Goal: Task Accomplishment & Management: Manage account settings

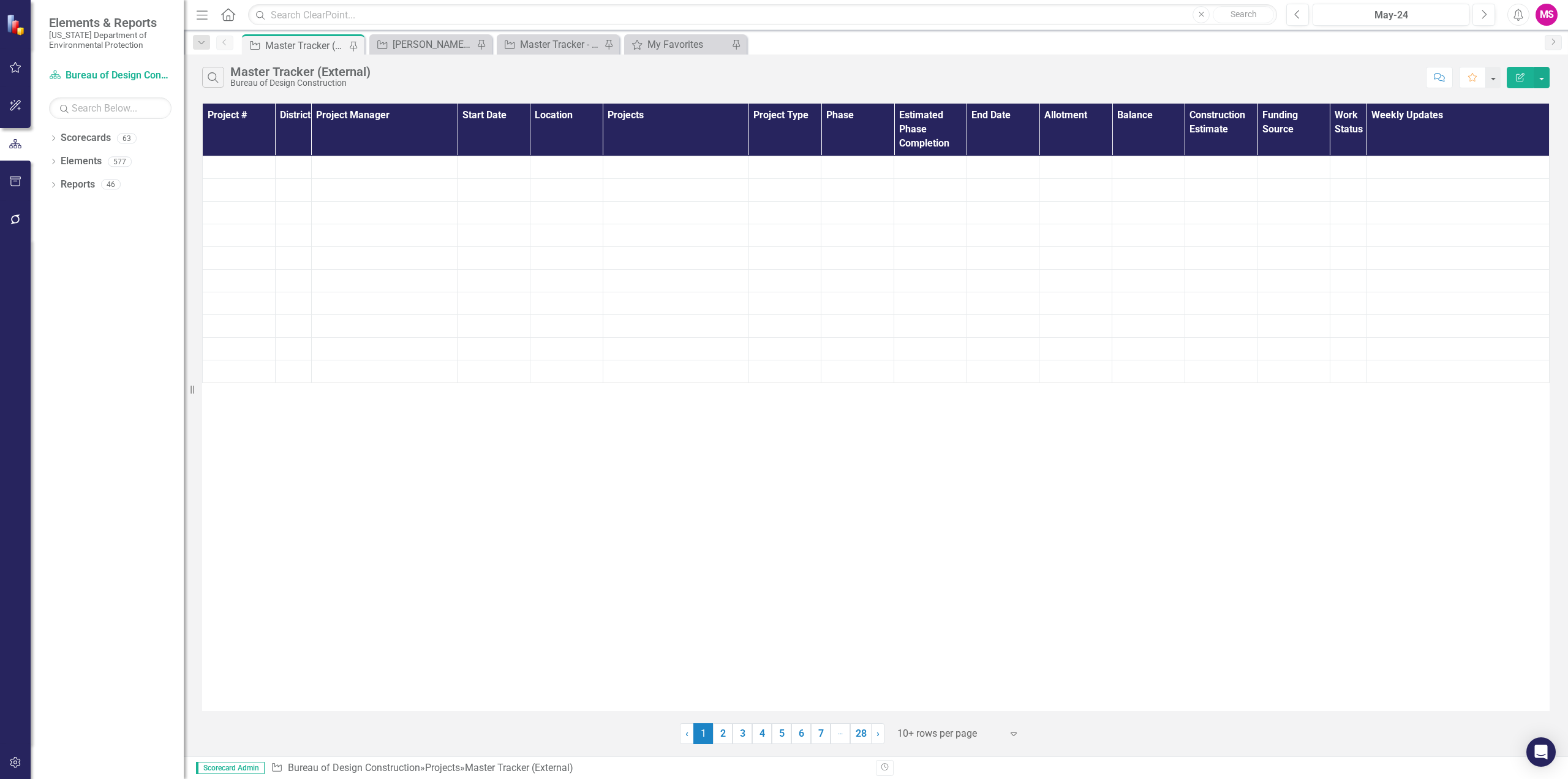
click at [202, 16] on icon "Menu" at bounding box center [202, 14] width 16 height 13
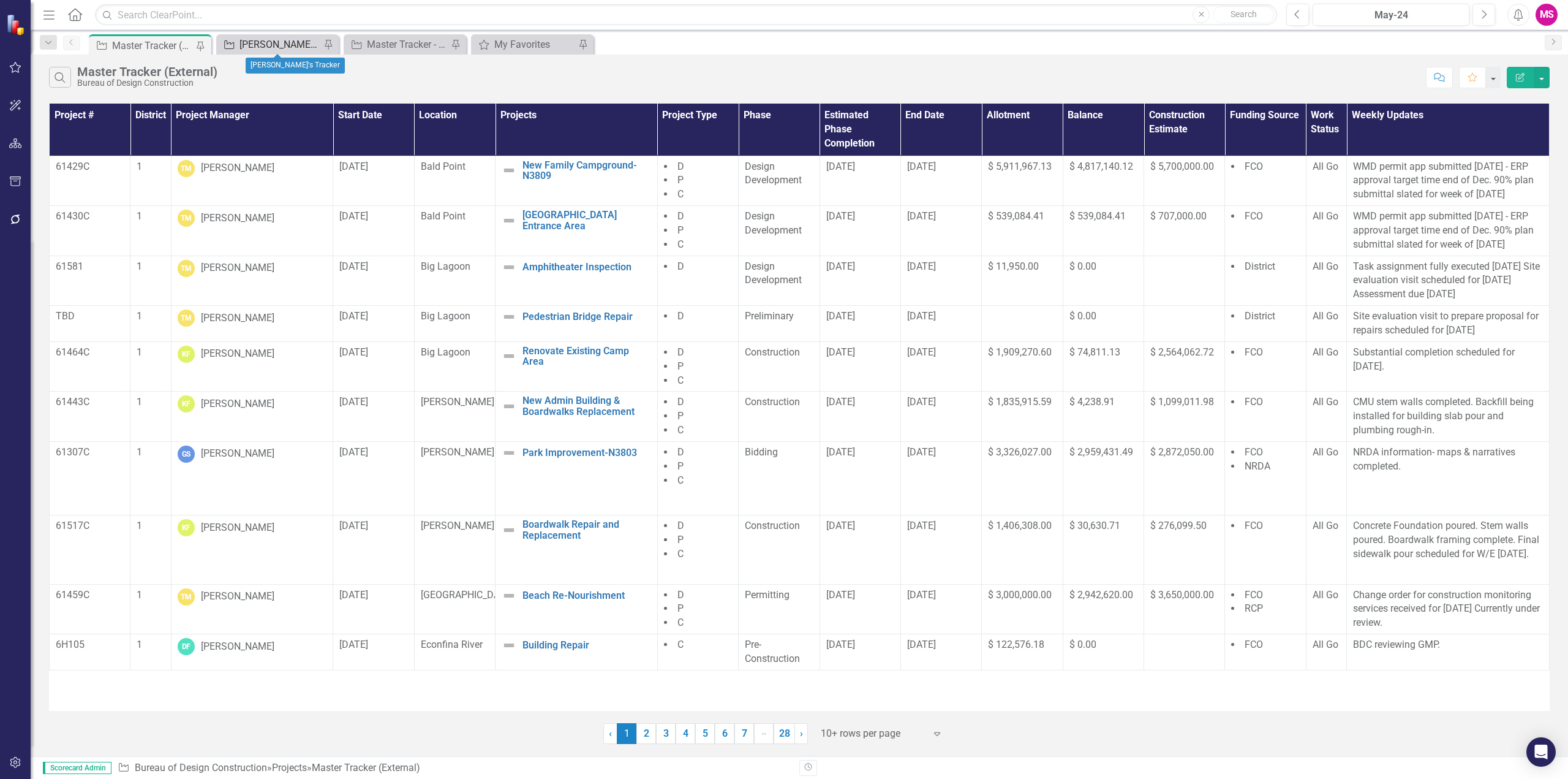
click at [310, 47] on div "[PERSON_NAME]'s Tracker" at bounding box center [280, 44] width 81 height 16
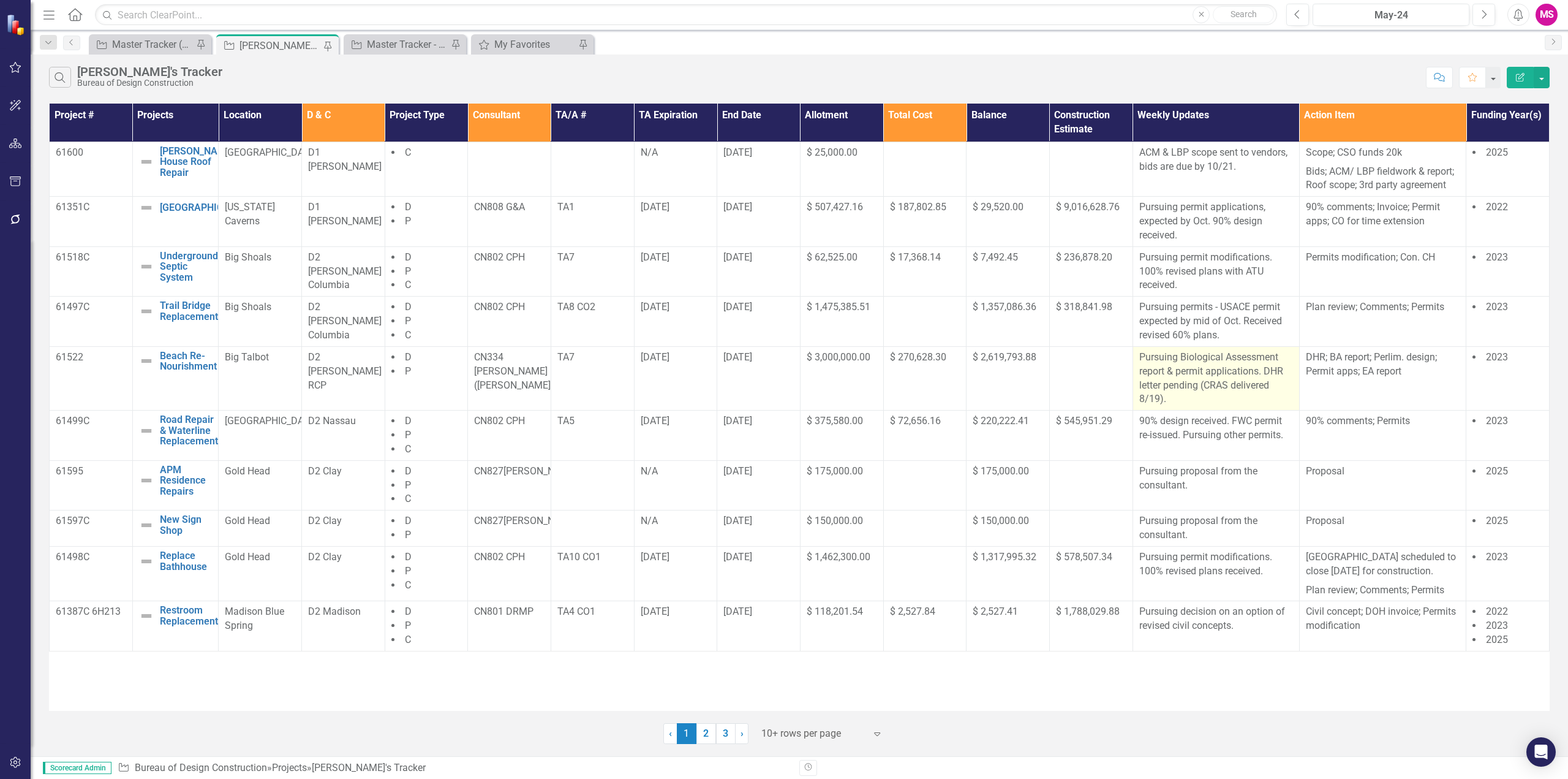
click at [1248, 370] on p "Pursuing Biological Assessment report & permit applications. DHR letter pending…" at bounding box center [1216, 378] width 154 height 56
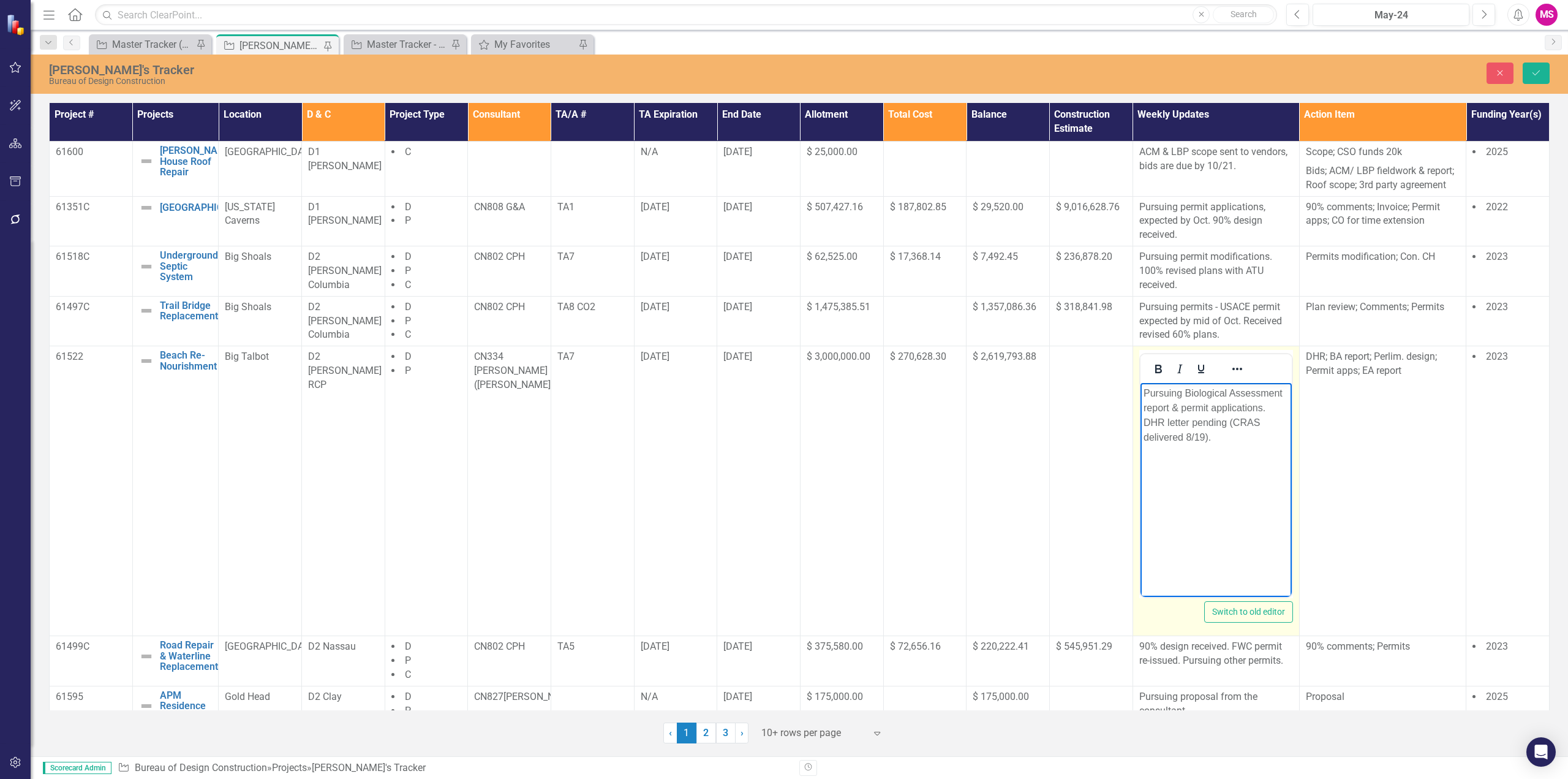
click at [1203, 420] on p "Pursuing Biological Assessment report & permit applications. DHR letter pending…" at bounding box center [1215, 415] width 145 height 59
drag, startPoint x: 1235, startPoint y: 435, endPoint x: 1243, endPoint y: 433, distance: 8.2
click at [1235, 434] on p "Pursuing Biological Assessment report & permit applications. DHR letter receive…" at bounding box center [1215, 415] width 145 height 59
click at [1530, 75] on button "Save" at bounding box center [1536, 73] width 27 height 21
